Goal: Information Seeking & Learning: Stay updated

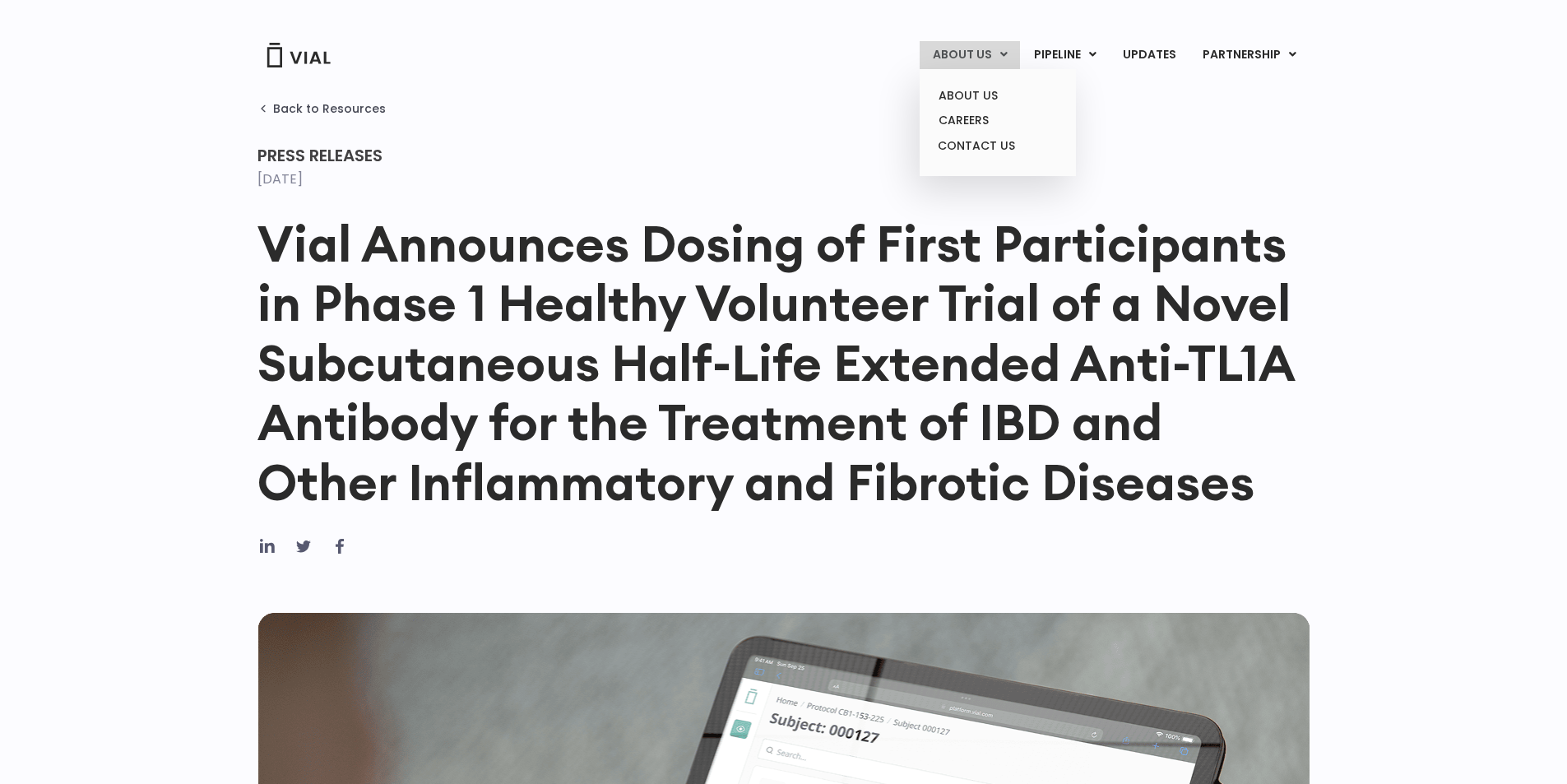
click at [961, 56] on link "ABOUT US" at bounding box center [970, 56] width 101 height 28
click at [963, 106] on link "ABOUT US" at bounding box center [997, 95] width 144 height 25
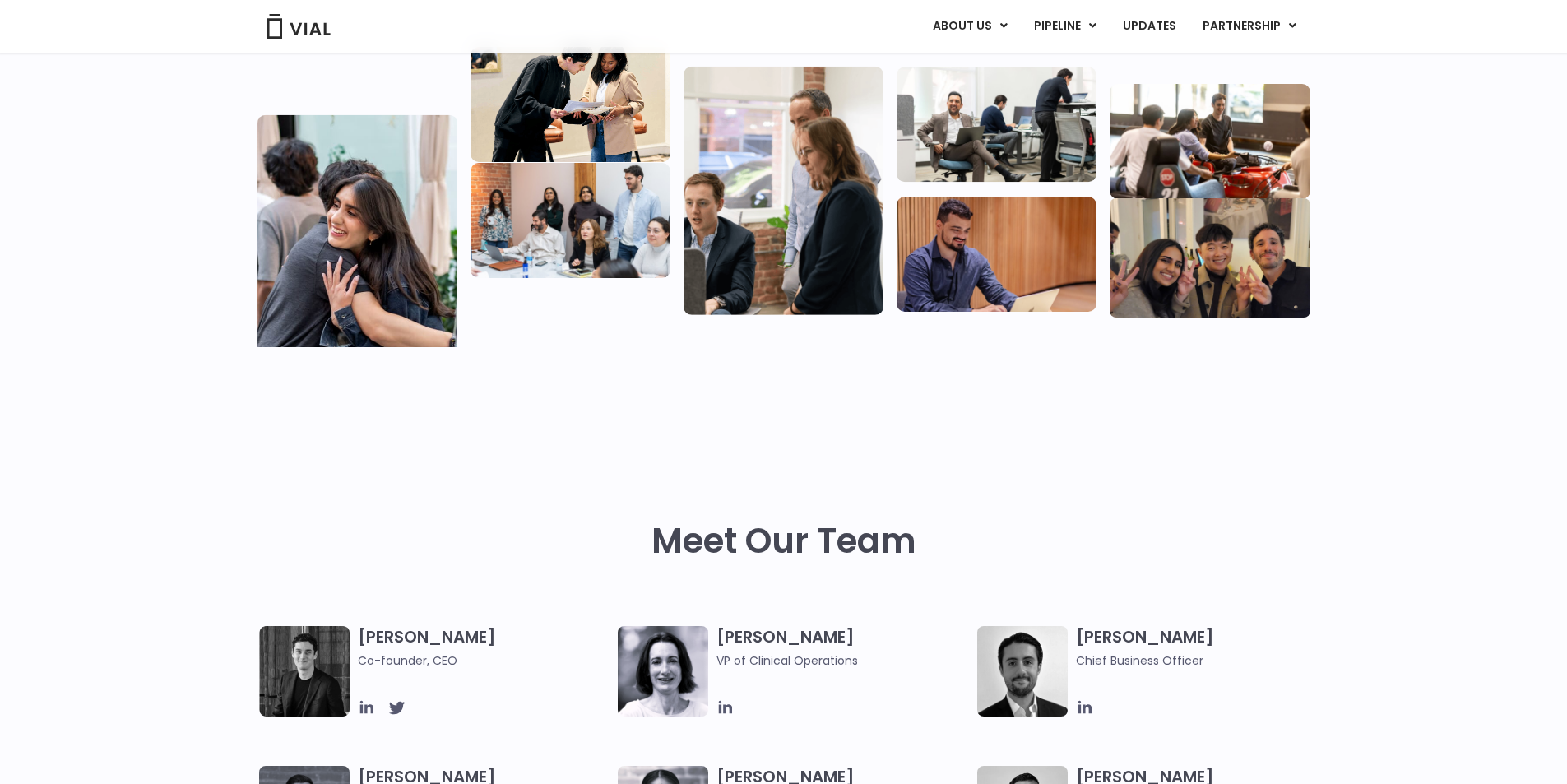
scroll to position [148, 0]
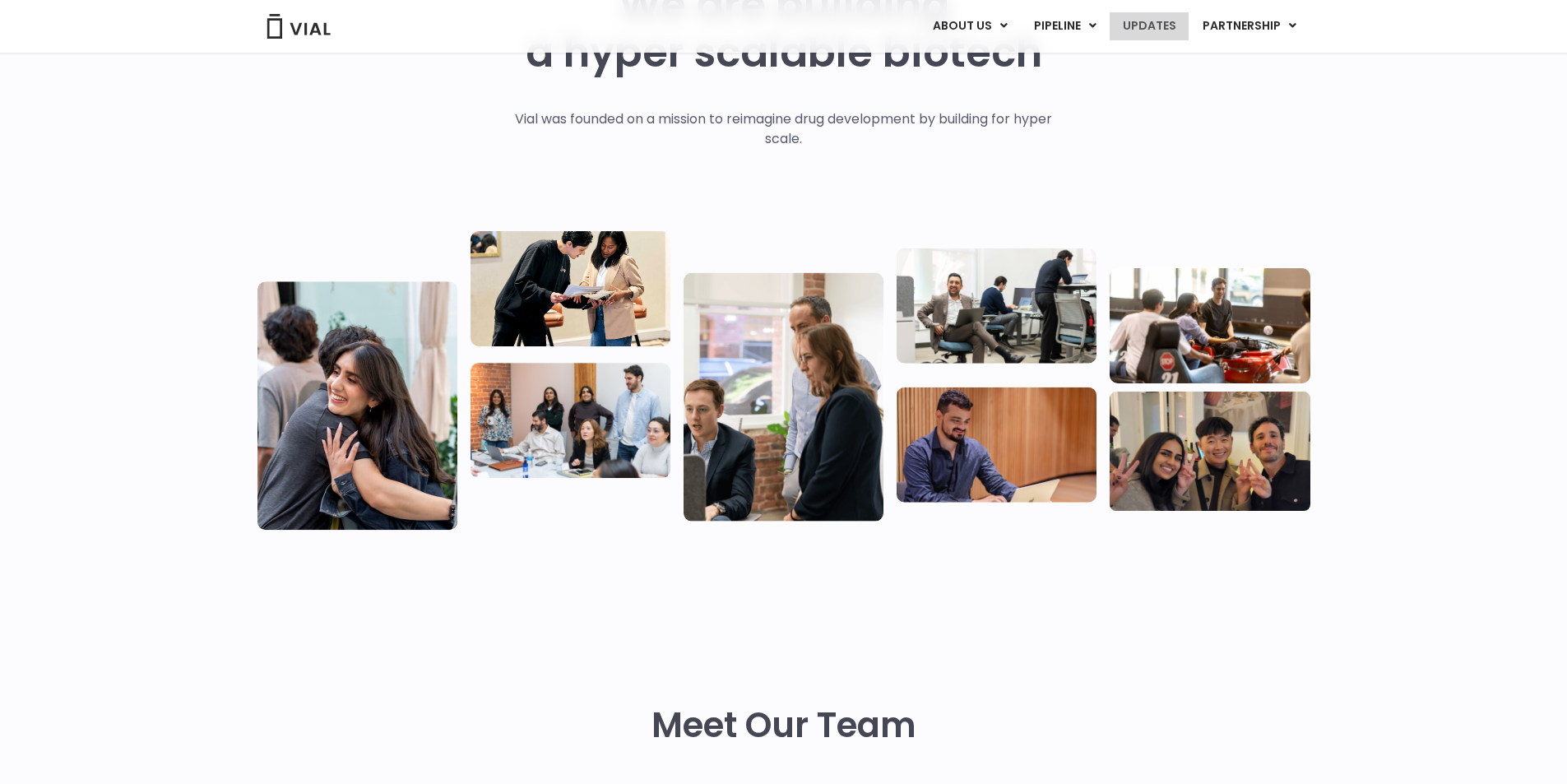
click at [1156, 29] on link "UPDATES" at bounding box center [1150, 26] width 79 height 28
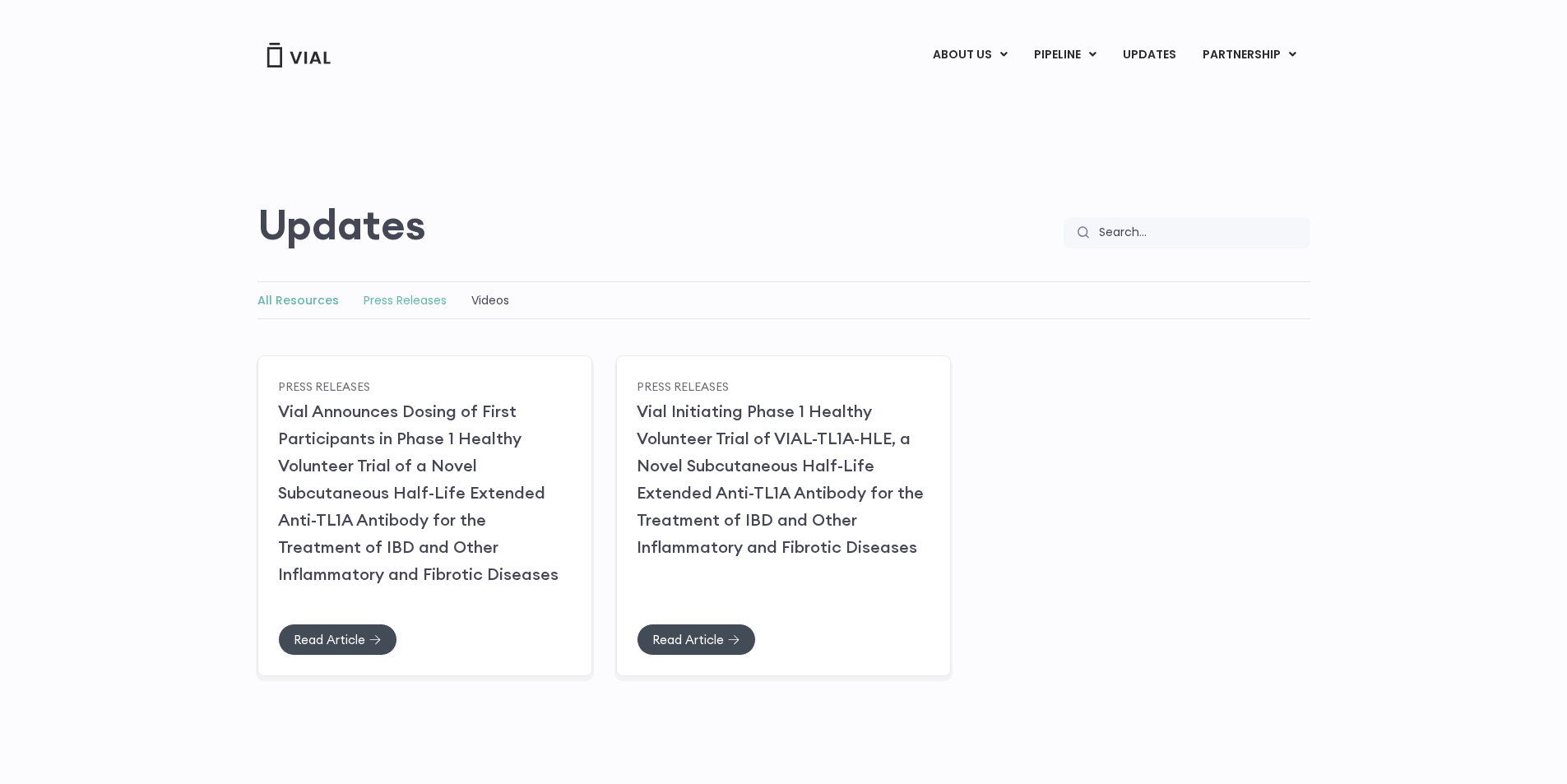
click at [406, 300] on link "Press Releases" at bounding box center [405, 299] width 83 height 16
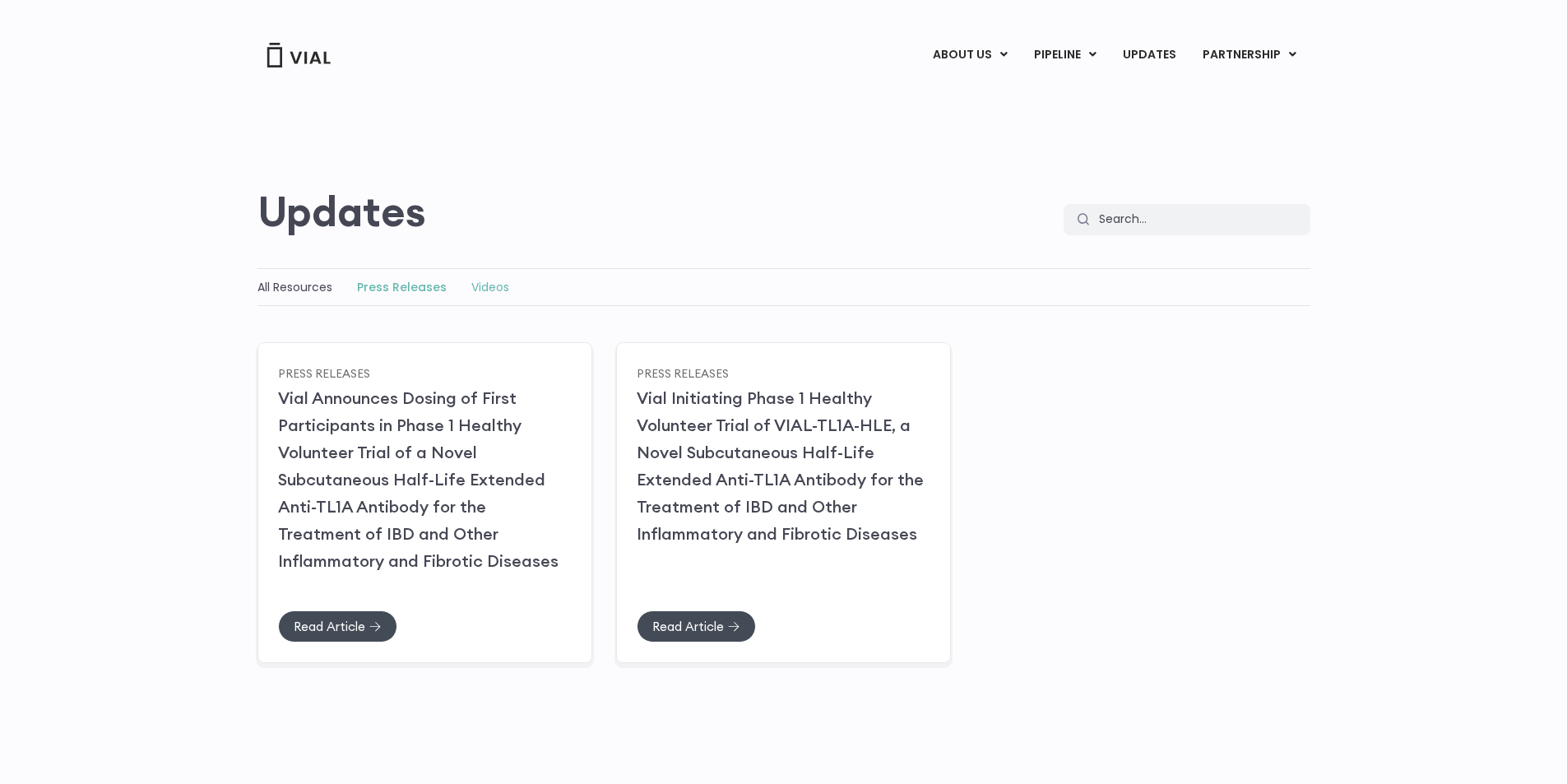
click at [492, 284] on link "Videos" at bounding box center [491, 286] width 38 height 16
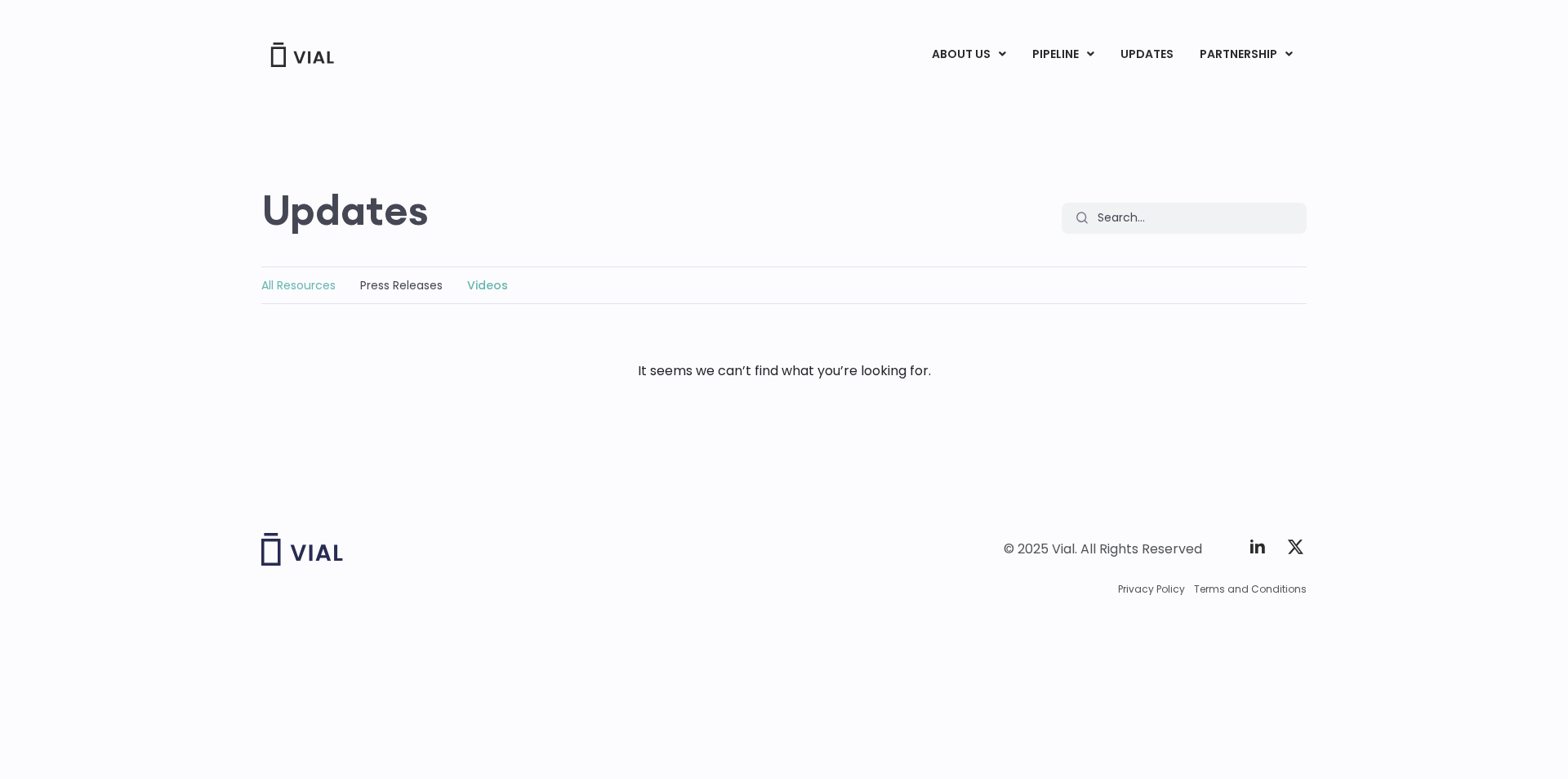
click at [302, 293] on link "All Resources" at bounding box center [299, 284] width 75 height 16
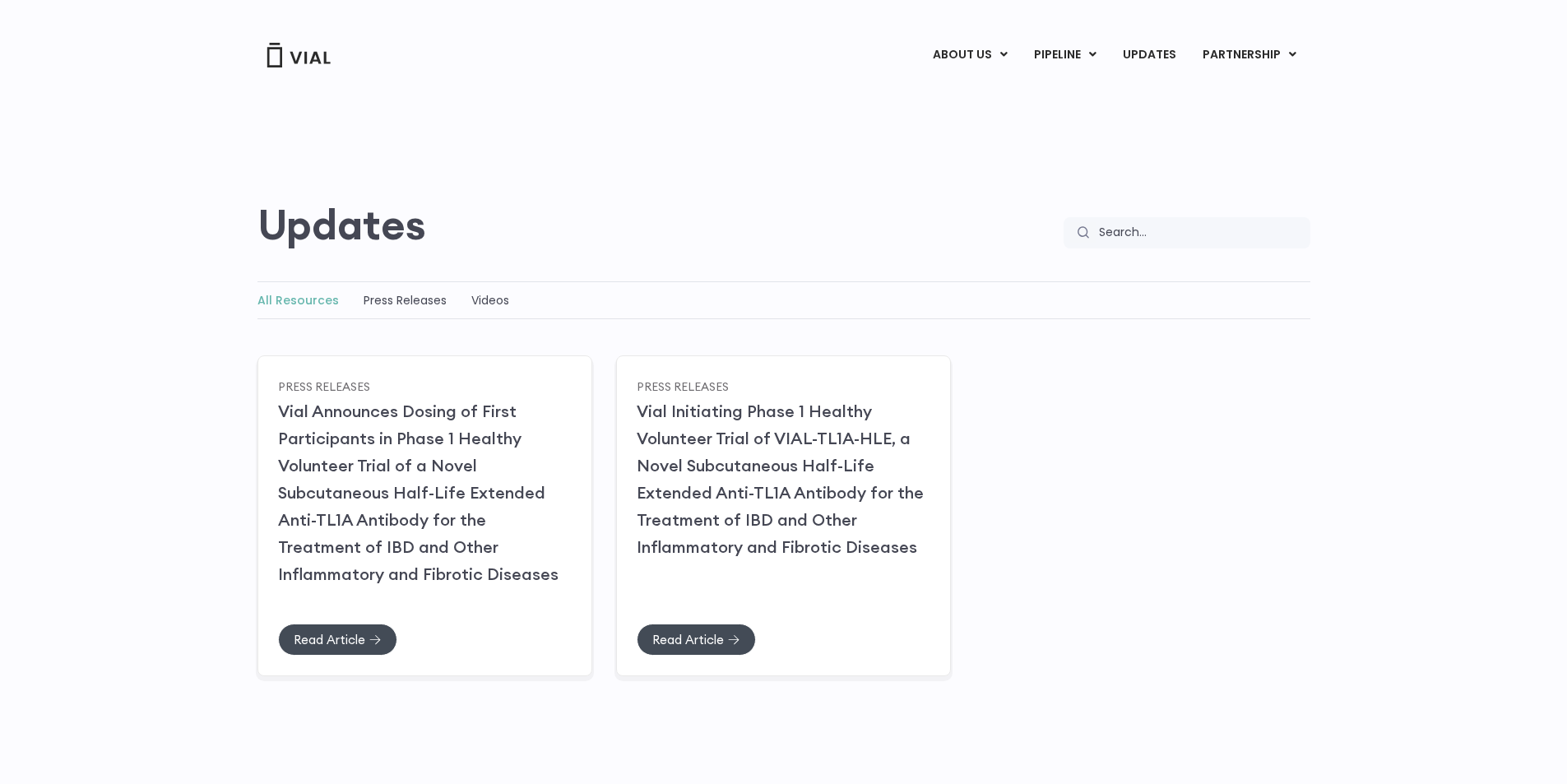
click at [1000, 248] on div "Updates Updates Search Search Updates All Resources Press Releases Videos All R…" at bounding box center [784, 370] width 1567 height 603
